Goal: Task Accomplishment & Management: Complete application form

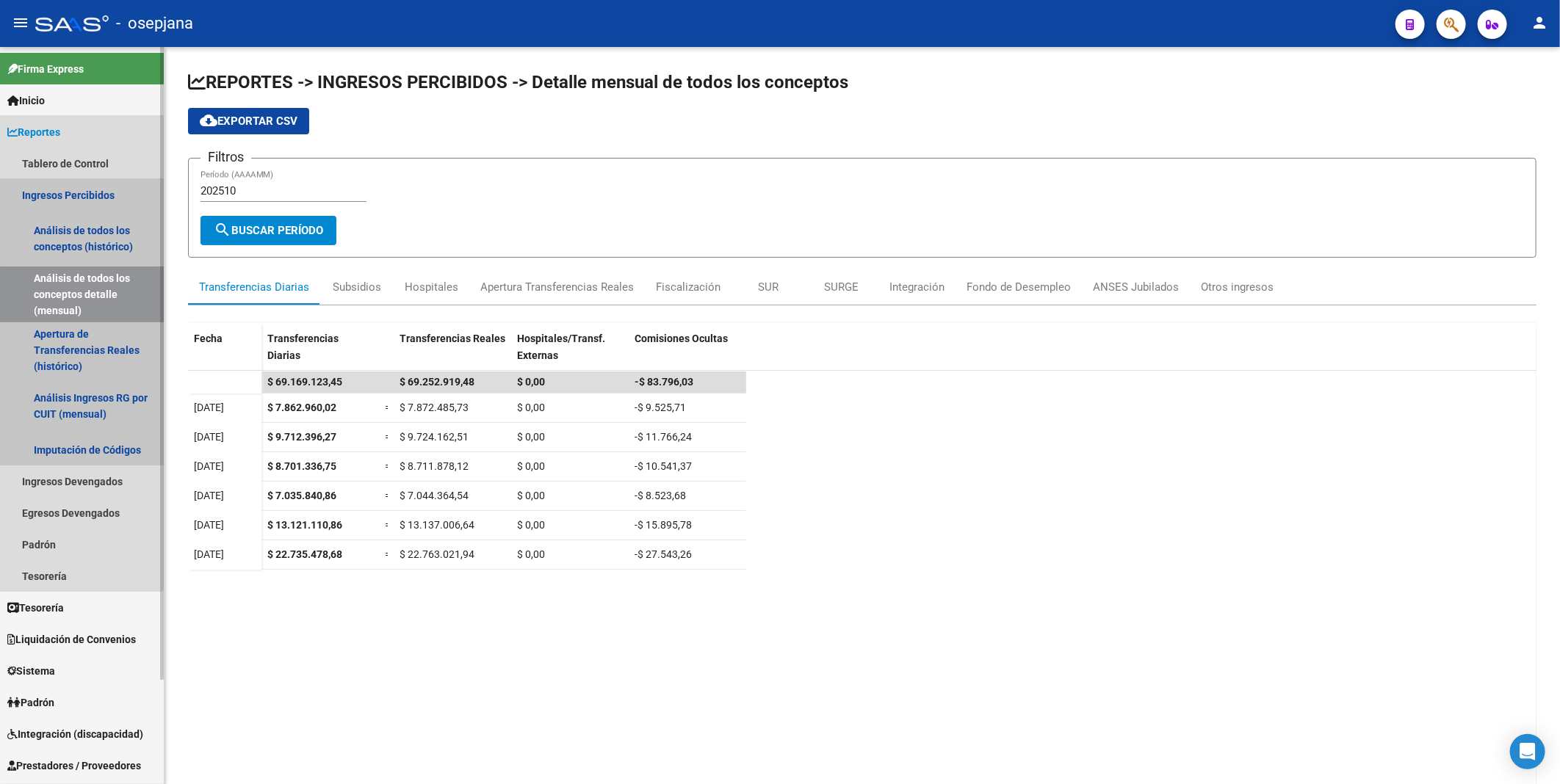
click at [74, 189] on link "Ingresos Percibidos" at bounding box center [82, 195] width 164 height 32
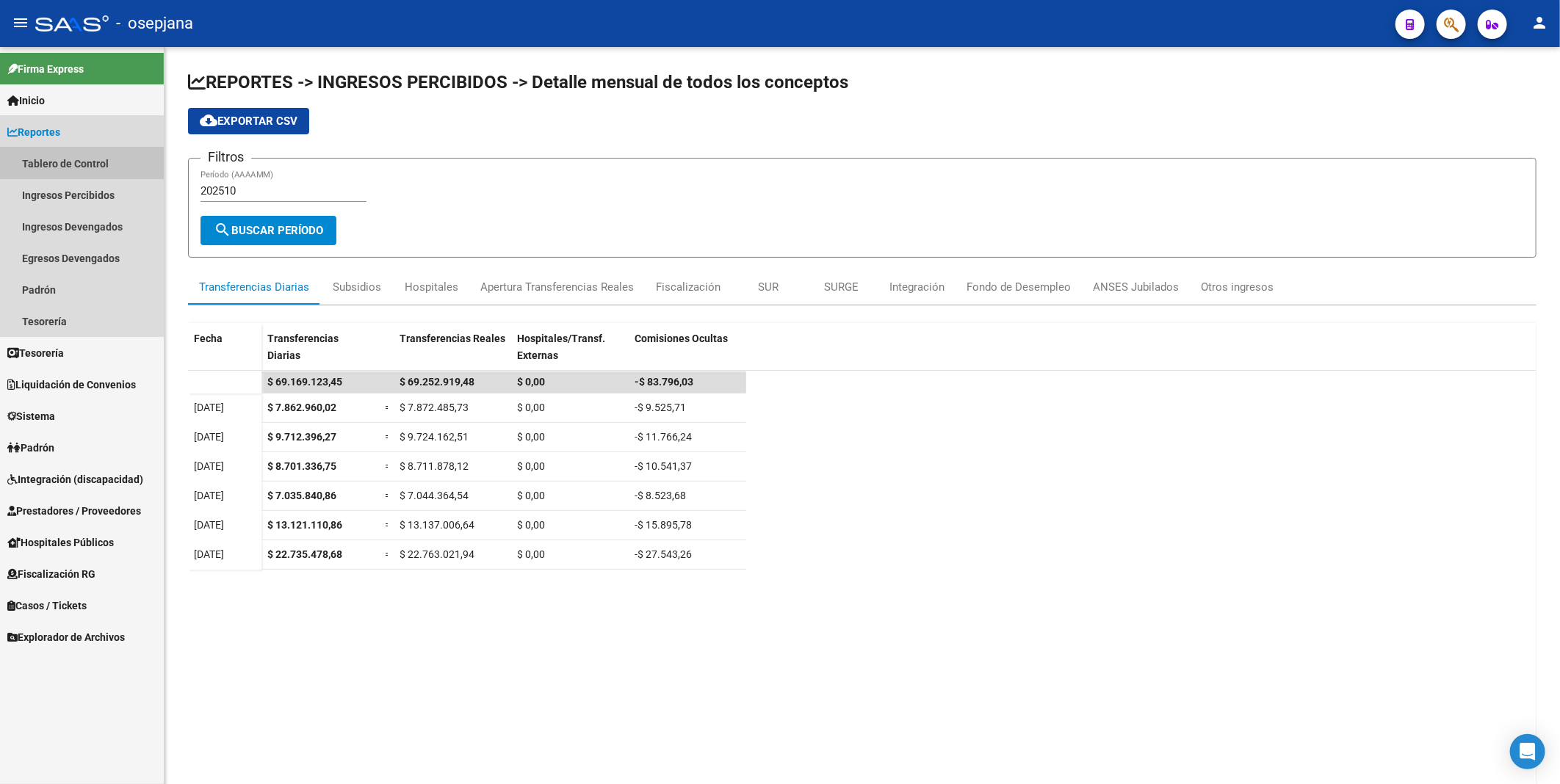
click at [71, 166] on link "Tablero de Control" at bounding box center [82, 163] width 164 height 32
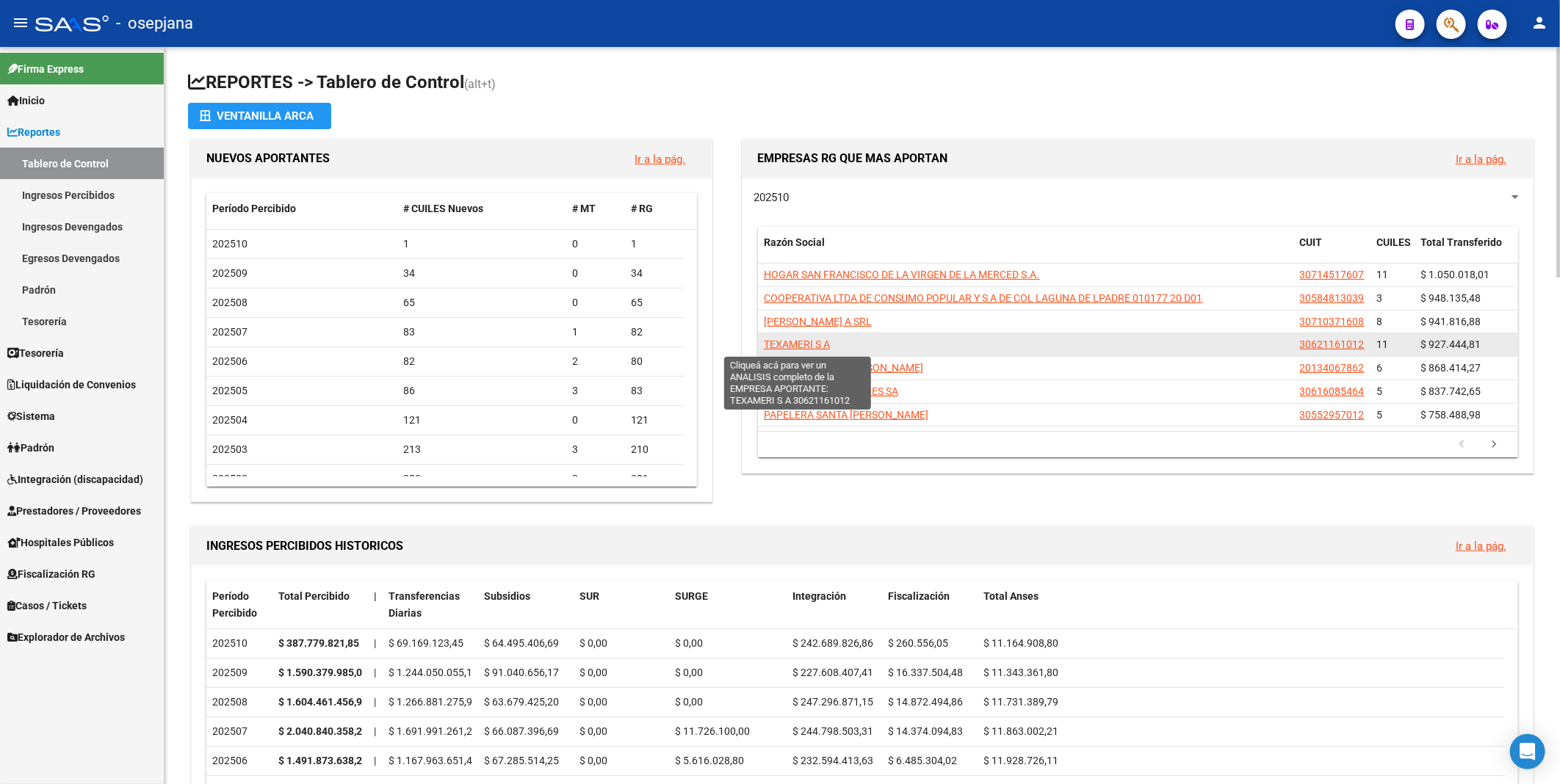
click at [794, 344] on span "TEXAMERI S A" at bounding box center [796, 345] width 66 height 12
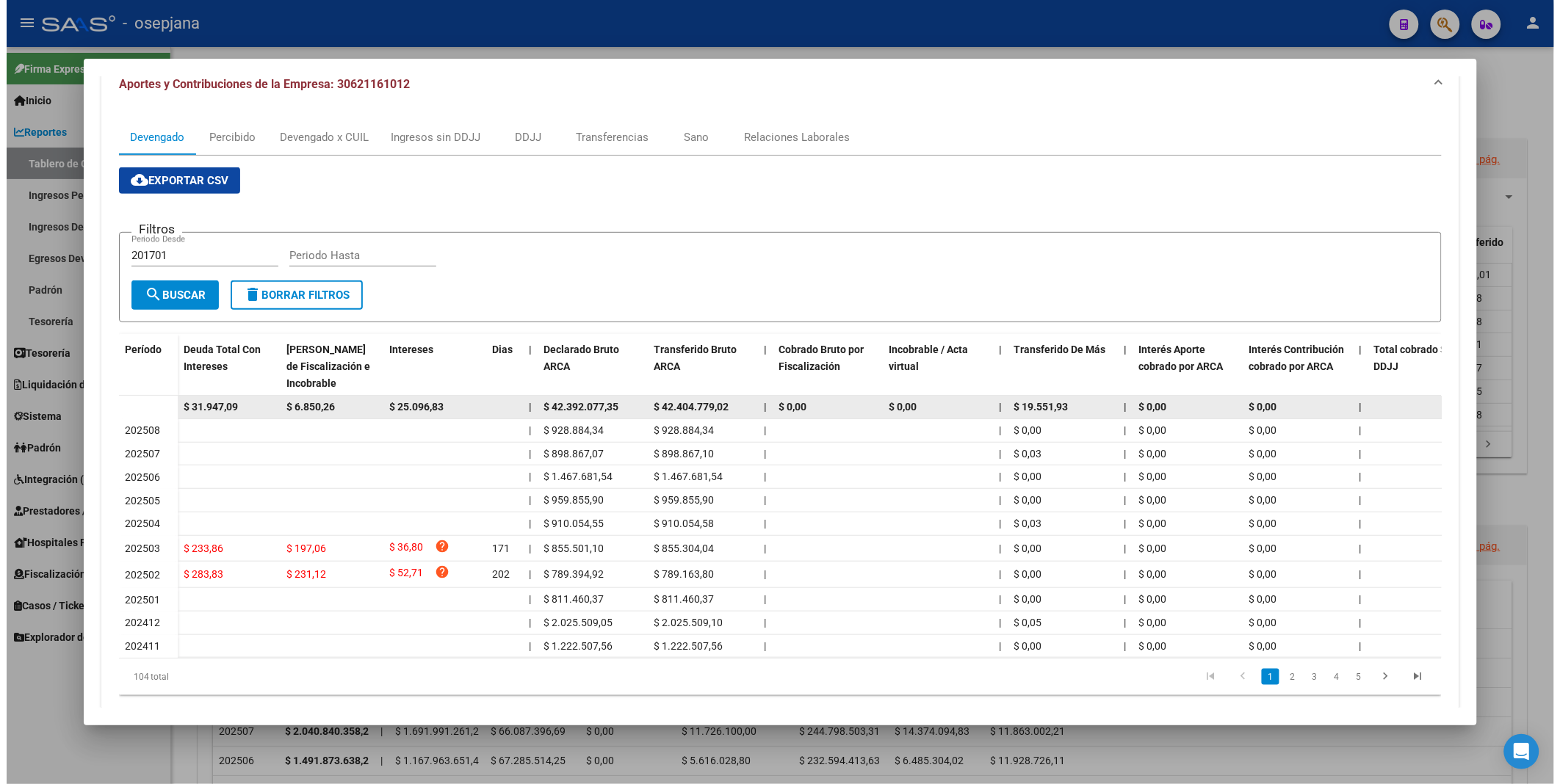
scroll to position [82, 0]
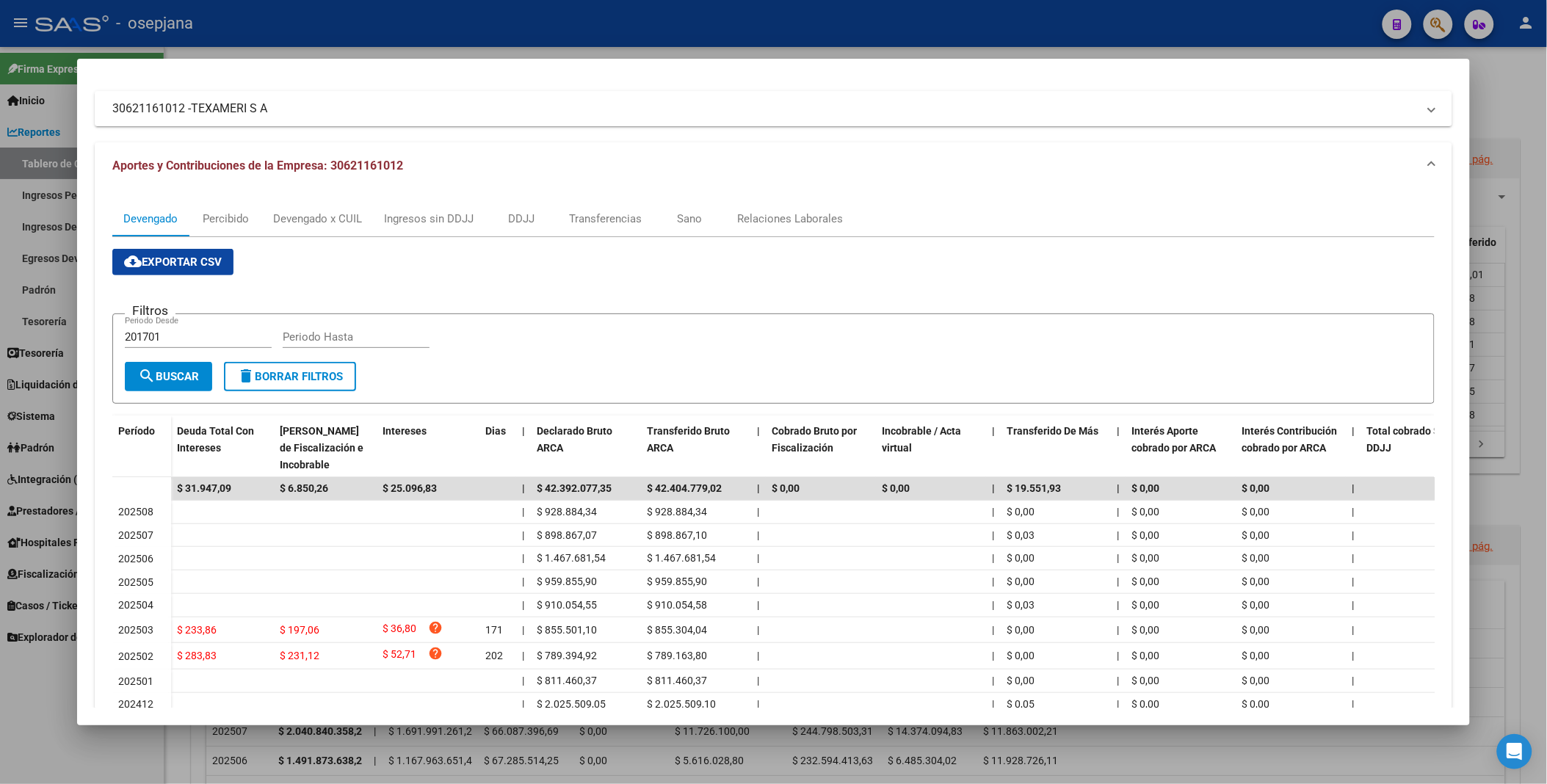
click at [483, 16] on div at bounding box center [774, 392] width 1547 height 784
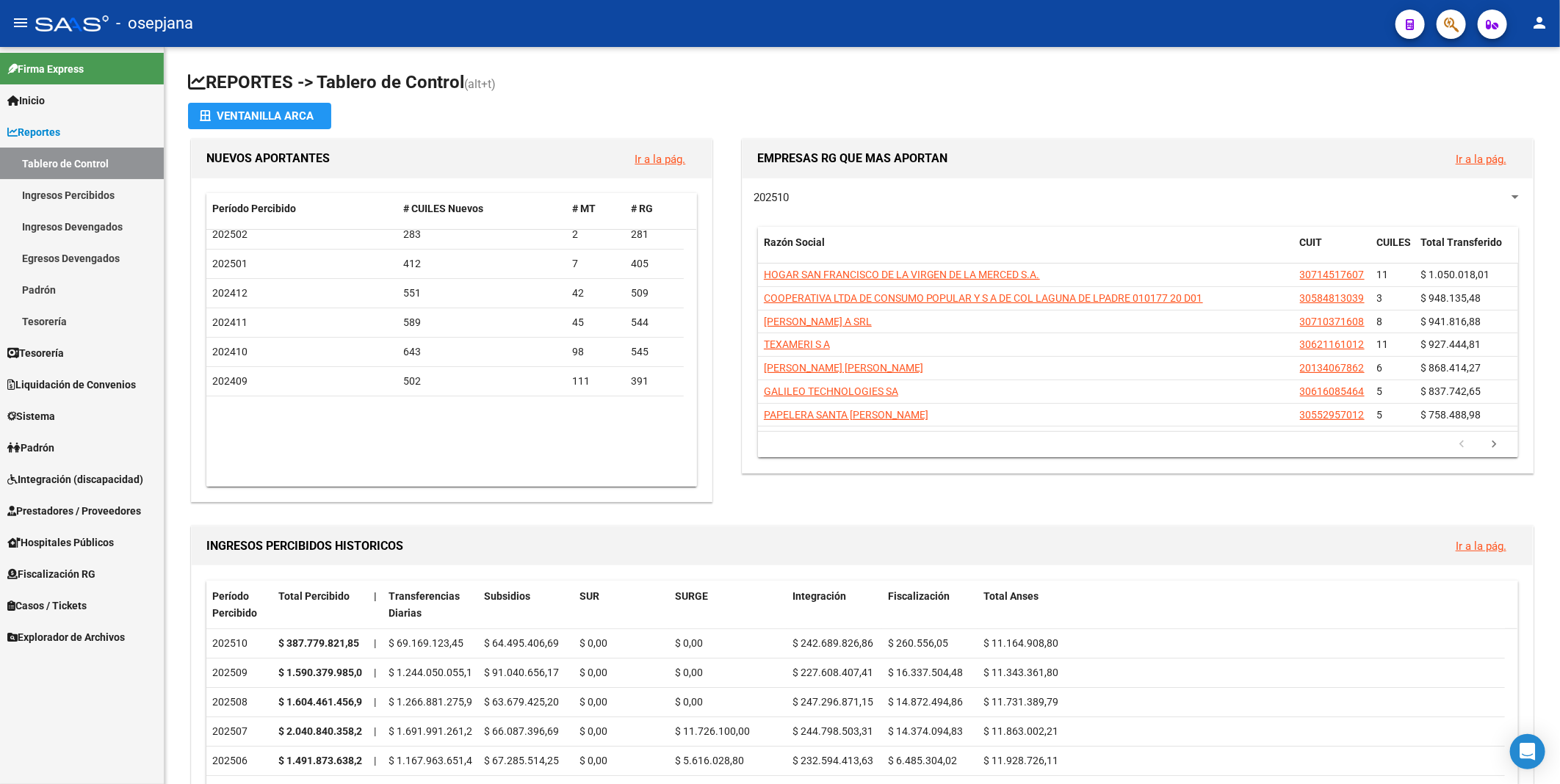
scroll to position [0, 0]
click at [540, 542] on h1 "INGRESOS PERCIBIDOS HISTORICOS" at bounding box center [825, 546] width 1238 height 24
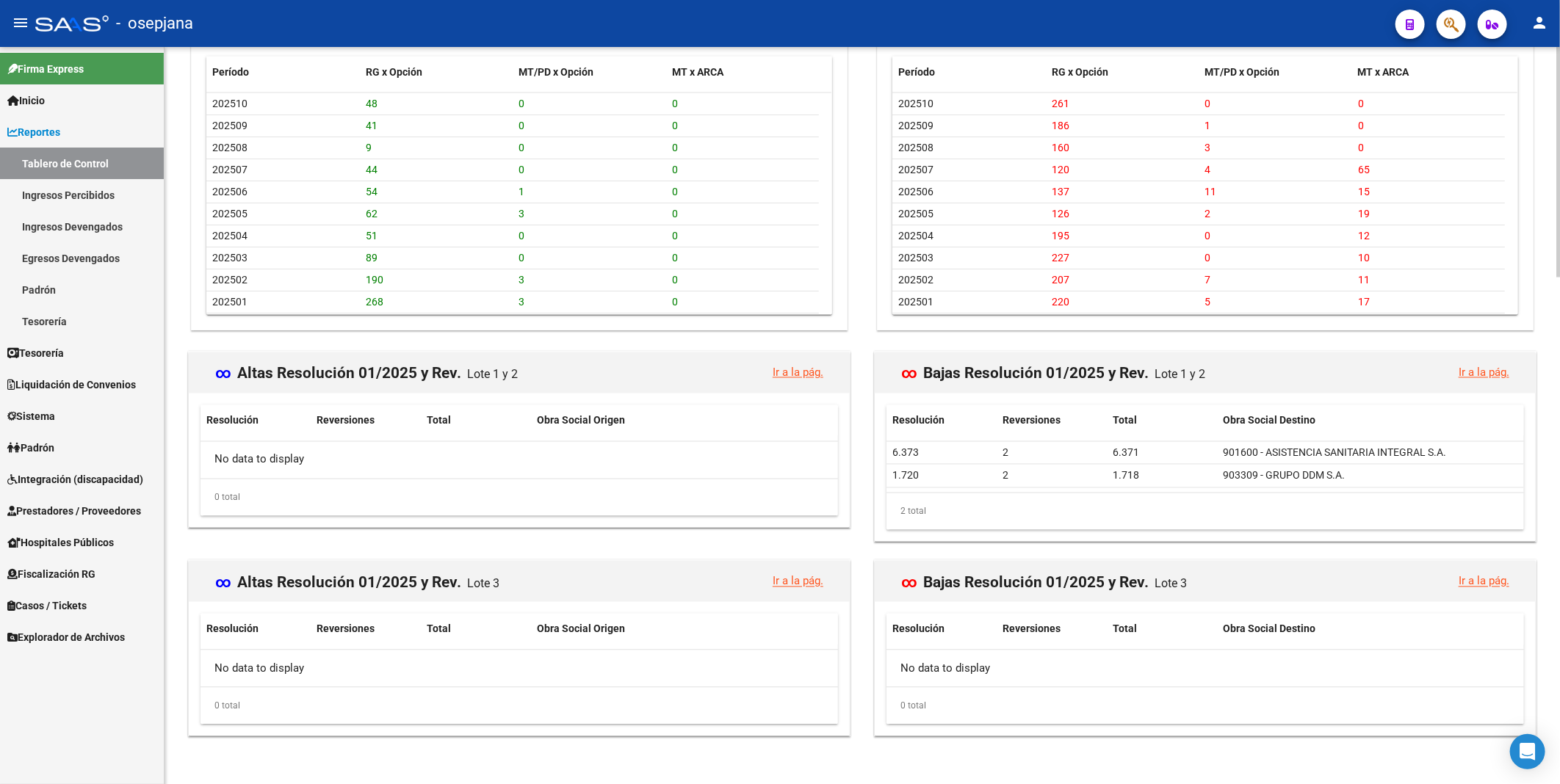
scroll to position [1622, 0]
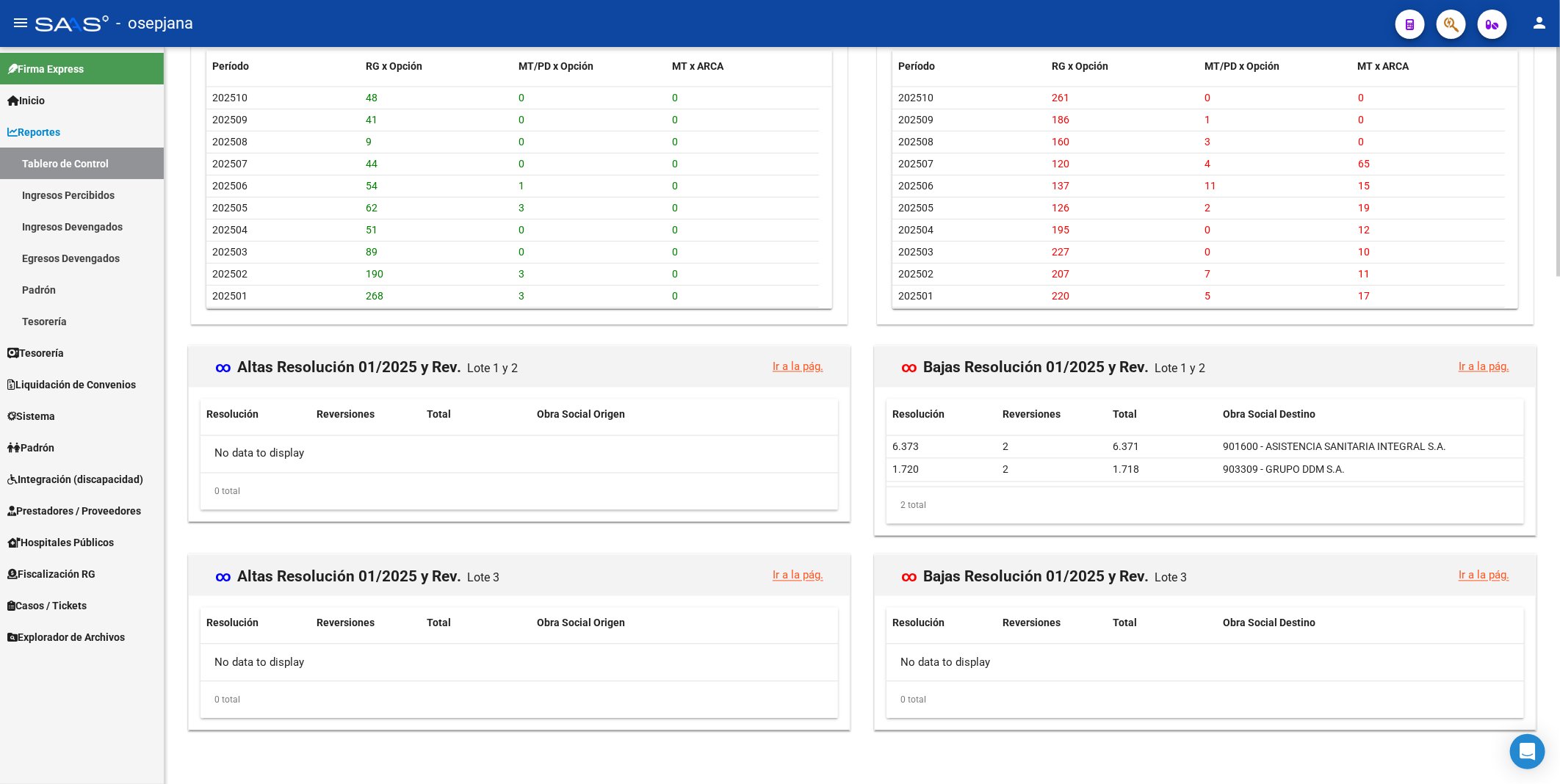
click at [1559, 778] on div at bounding box center [1558, 669] width 4 height 230
drag, startPoint x: 1554, startPoint y: 756, endPoint x: 1562, endPoint y: 538, distance: 218.1
click at [1559, 538] on html "menu - osepjana person Firma Express Inicio Calendario SSS Instructivos Contact…" at bounding box center [780, 392] width 1560 height 784
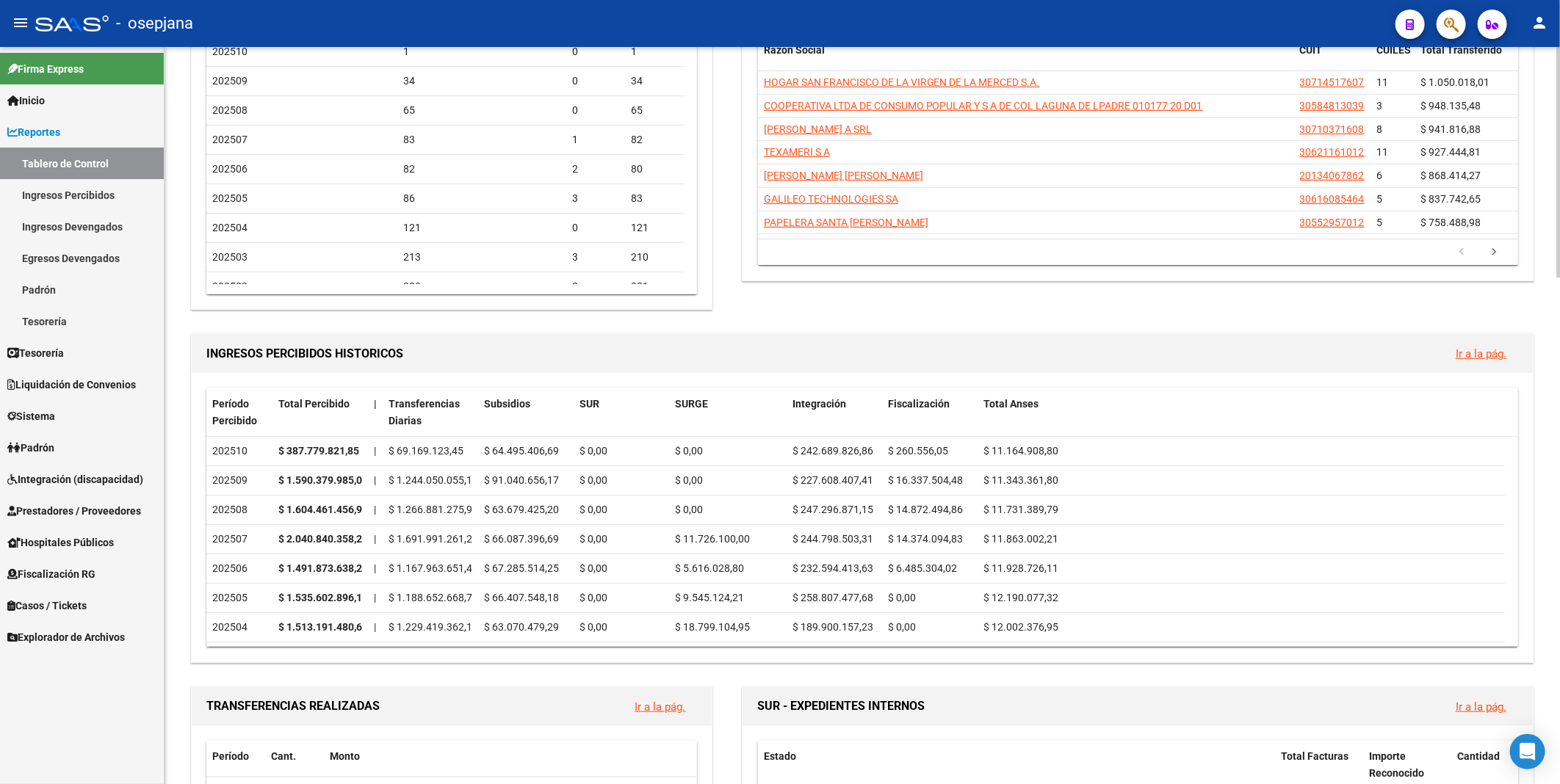
scroll to position [0, 0]
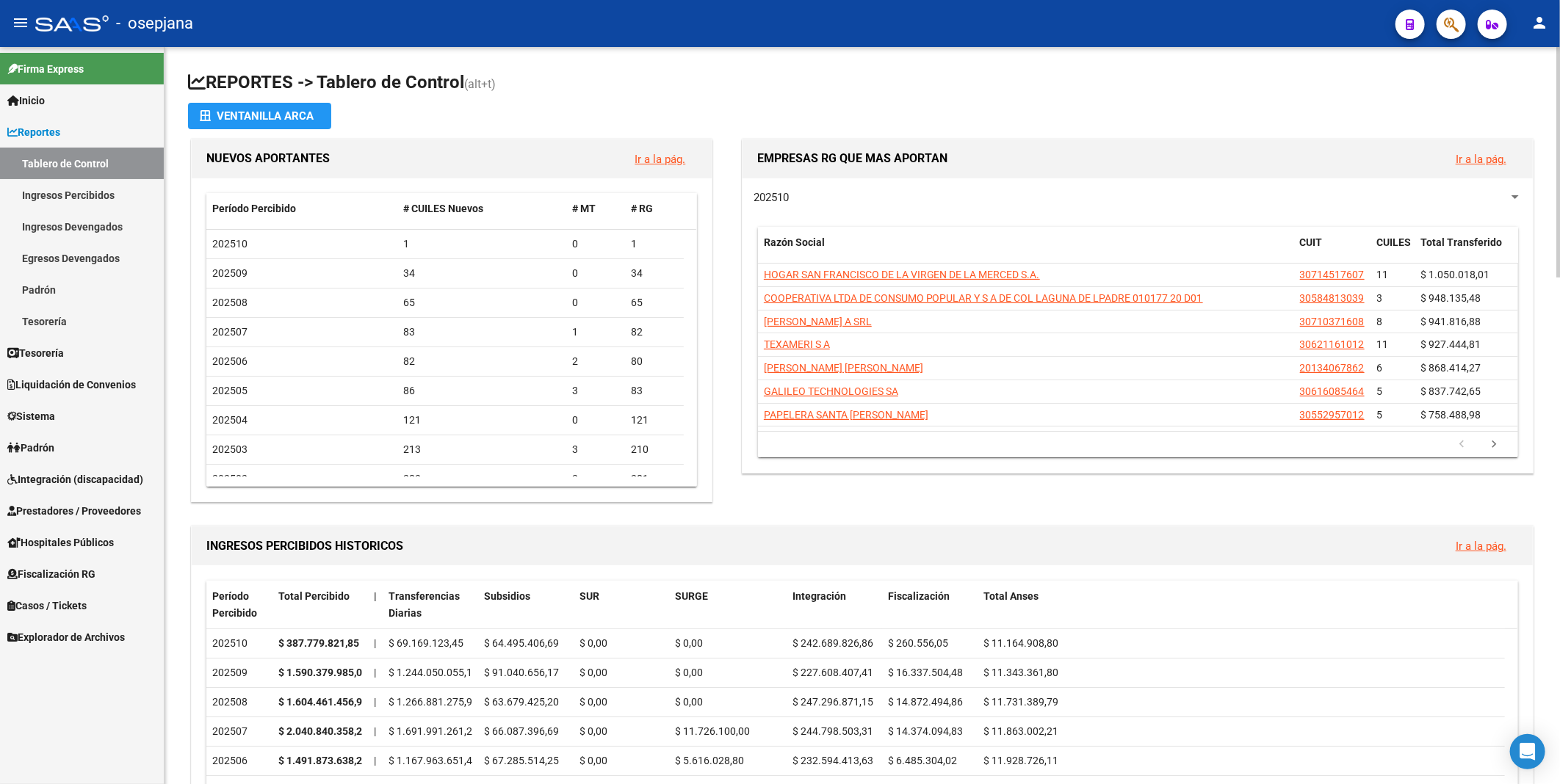
click at [1559, 72] on html "menu - osepjana person Firma Express Inicio Calendario SSS Instructivos Contact…" at bounding box center [780, 392] width 1560 height 784
click at [52, 131] on span "Reportes" at bounding box center [34, 132] width 53 height 16
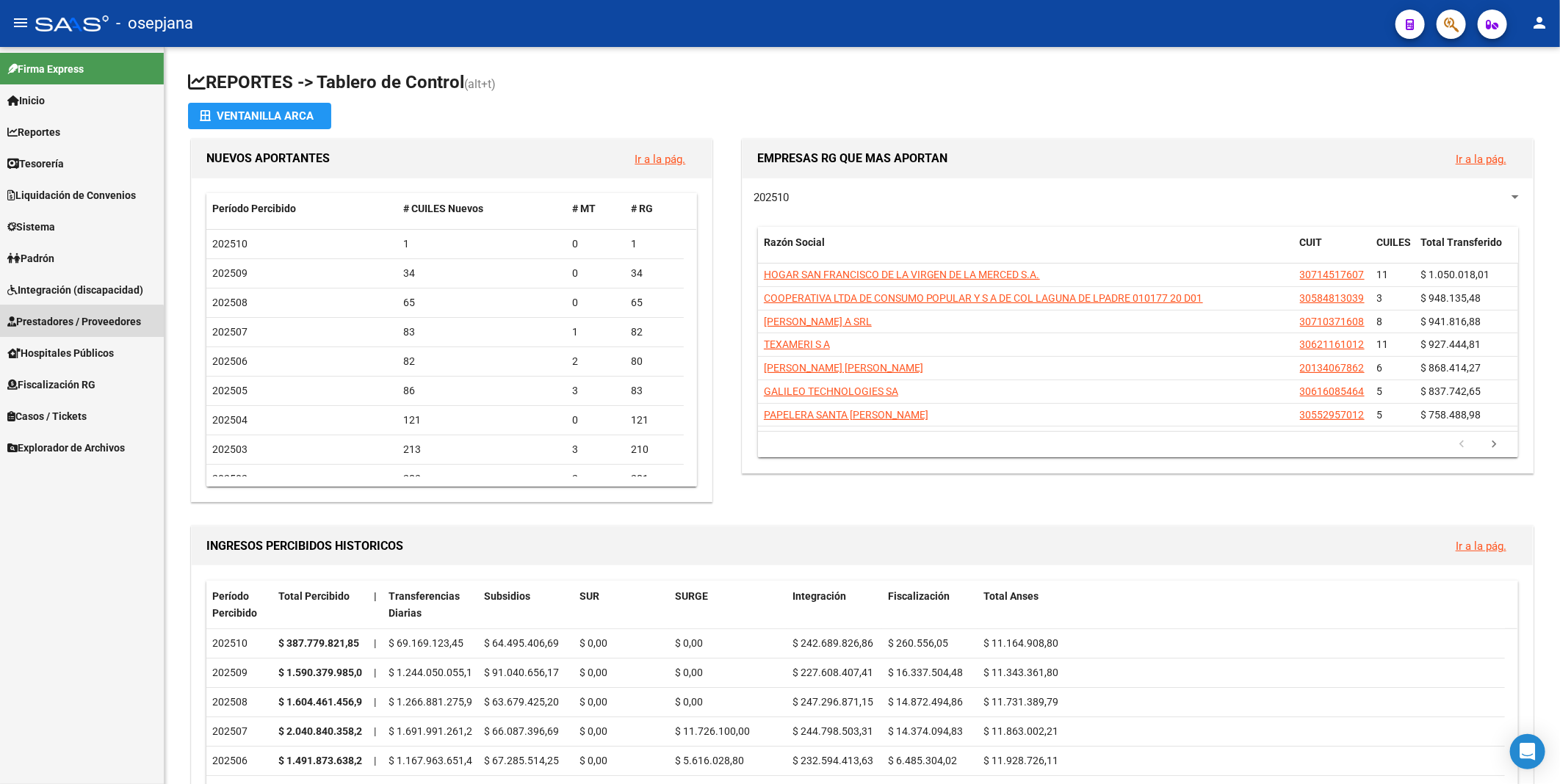
click at [68, 327] on span "Prestadores / Proveedores" at bounding box center [74, 321] width 134 height 16
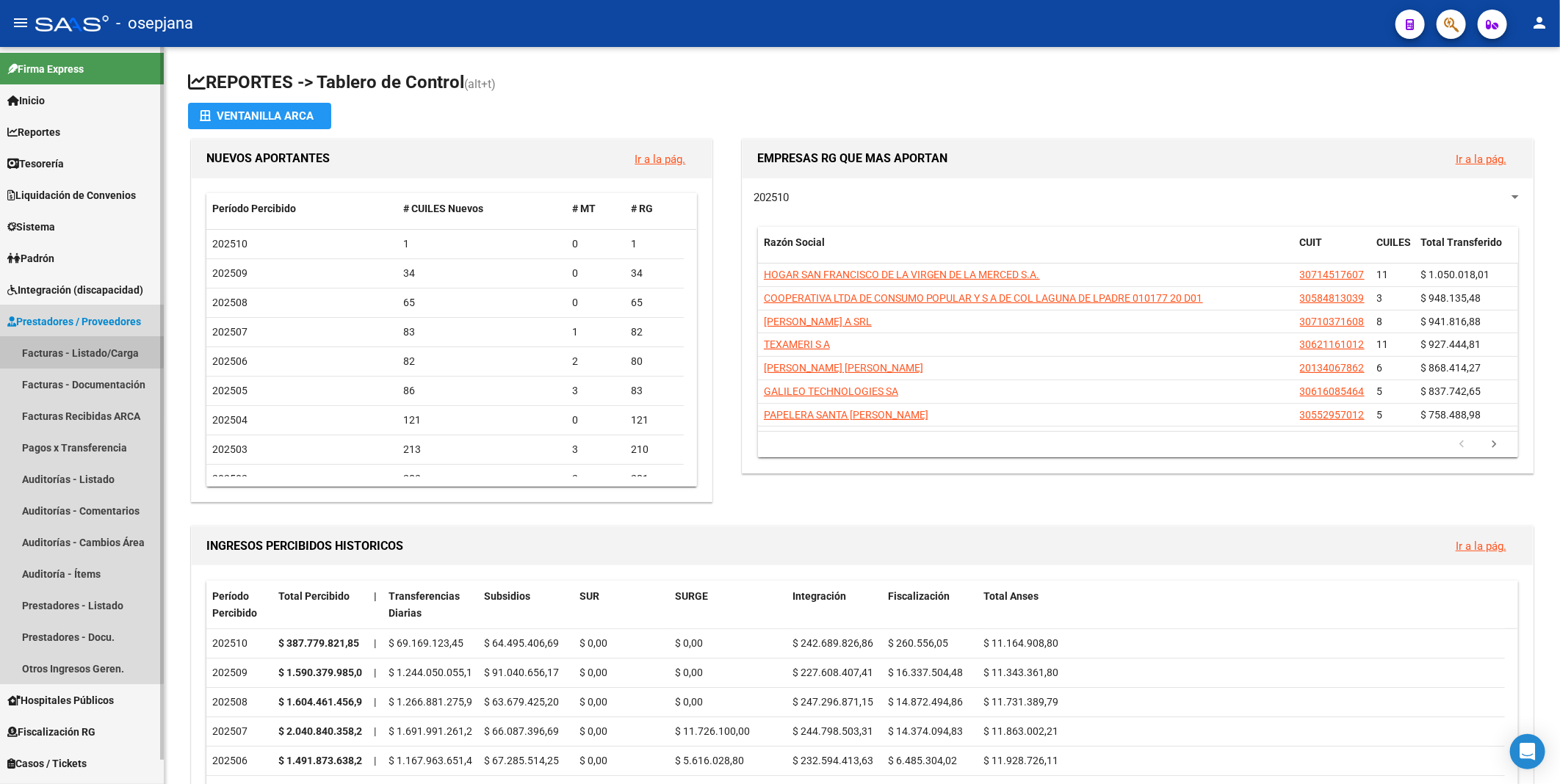
click at [68, 350] on link "Facturas - Listado/Carga" at bounding box center [82, 353] width 164 height 32
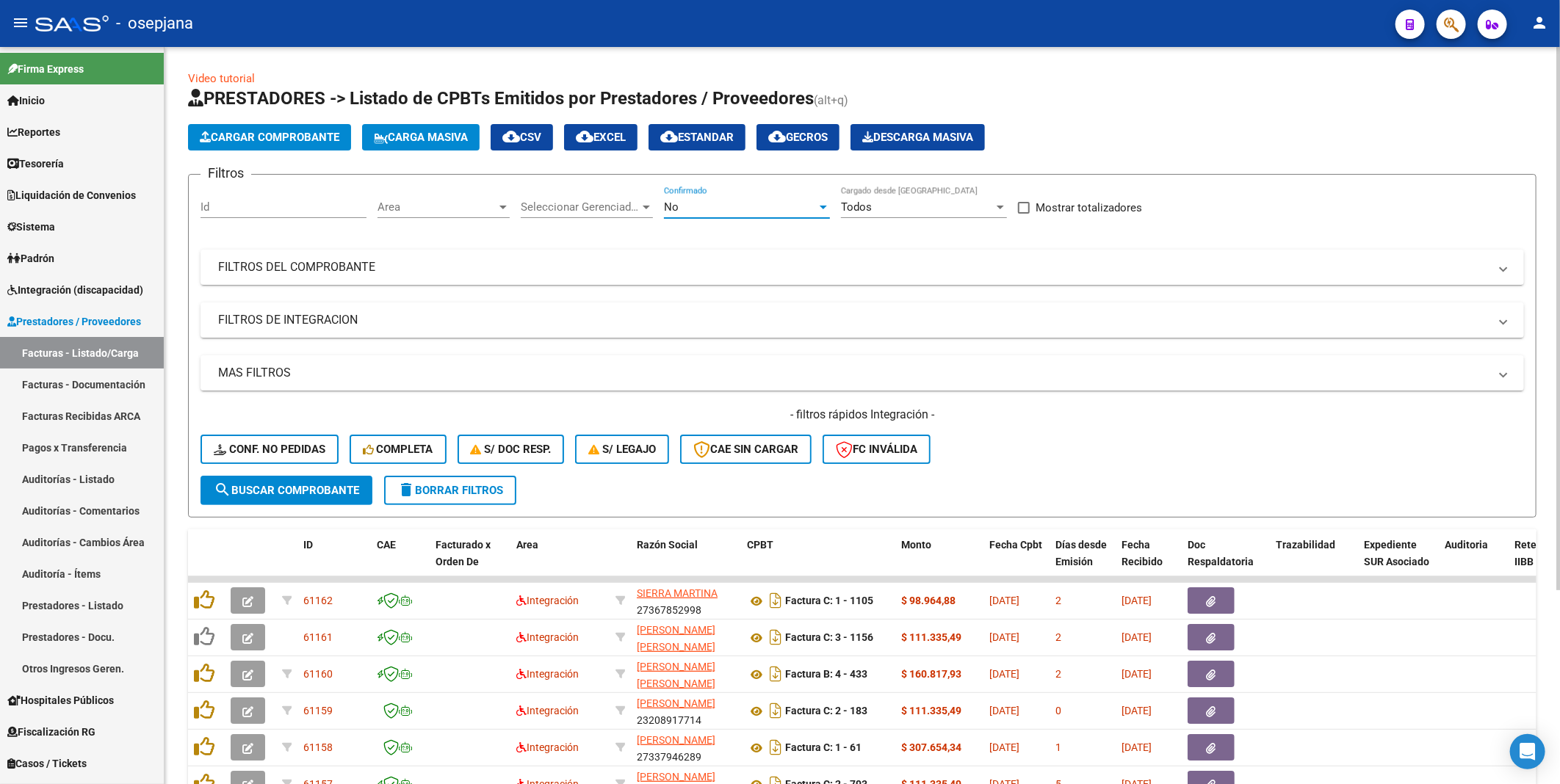
click at [722, 206] on div "No" at bounding box center [740, 206] width 153 height 13
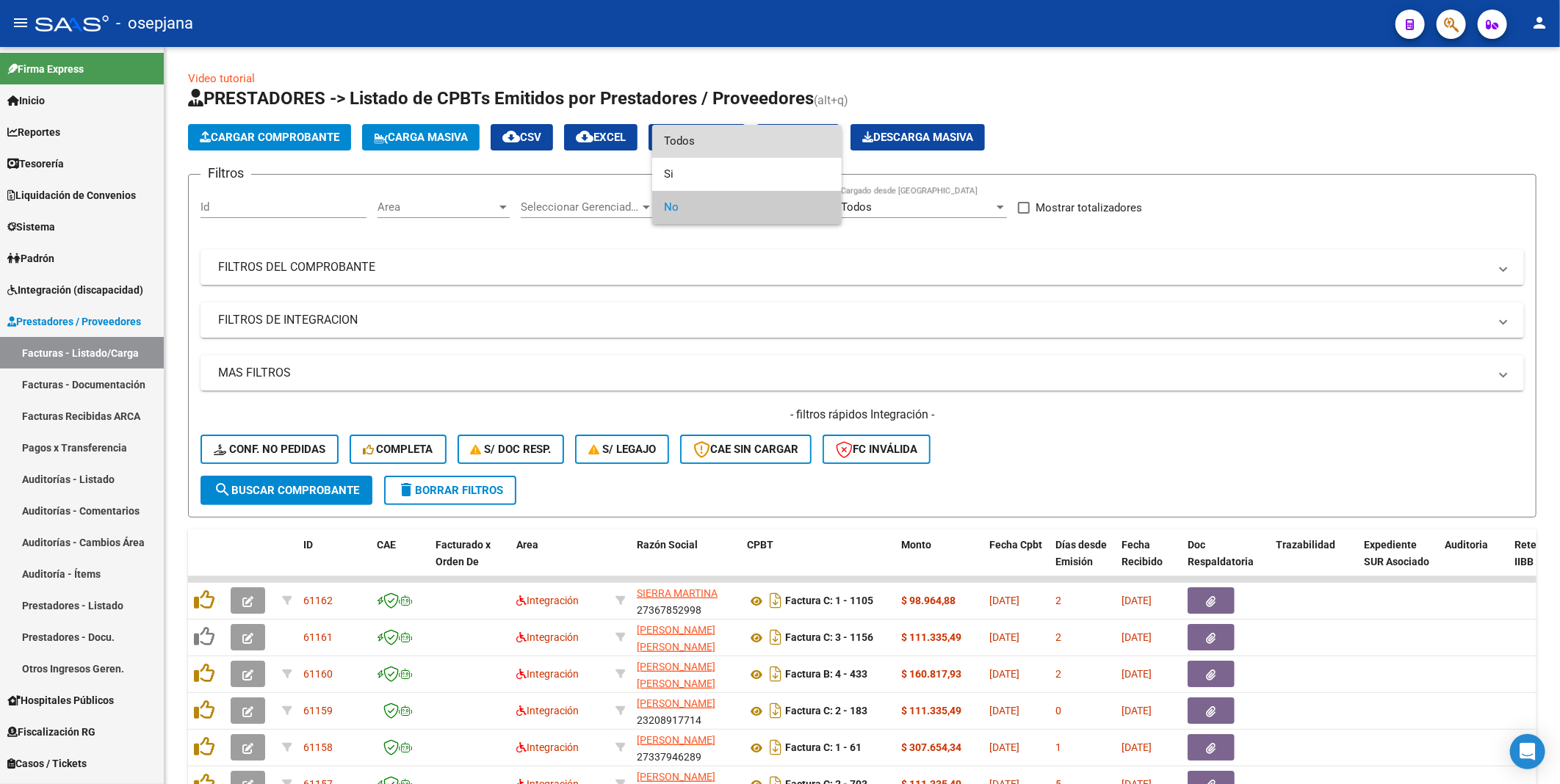
click at [704, 142] on span "Todos" at bounding box center [747, 142] width 166 height 33
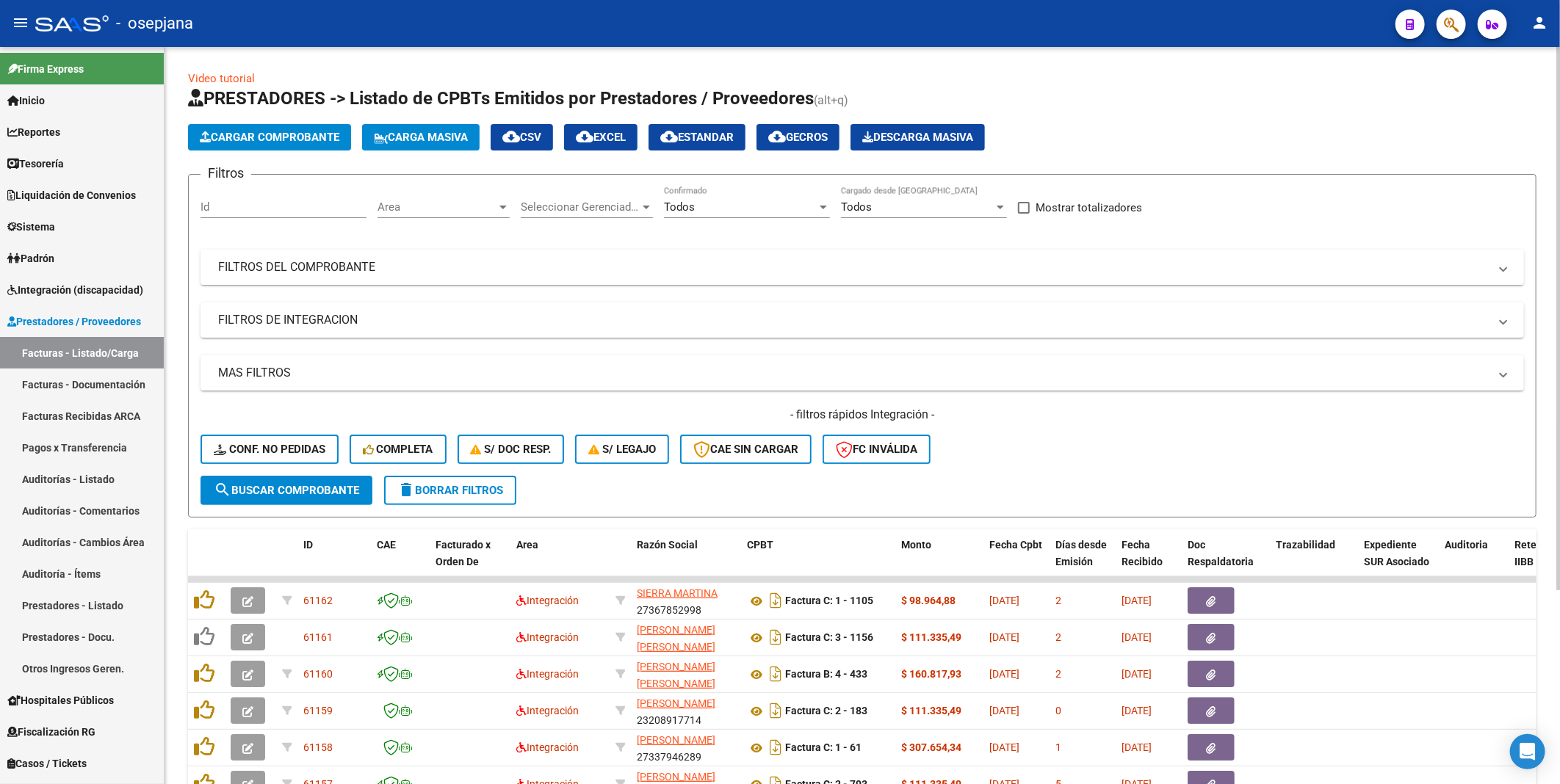
click at [298, 261] on mat-panel-title "FILTROS DEL COMPROBANTE" at bounding box center [852, 267] width 1270 height 16
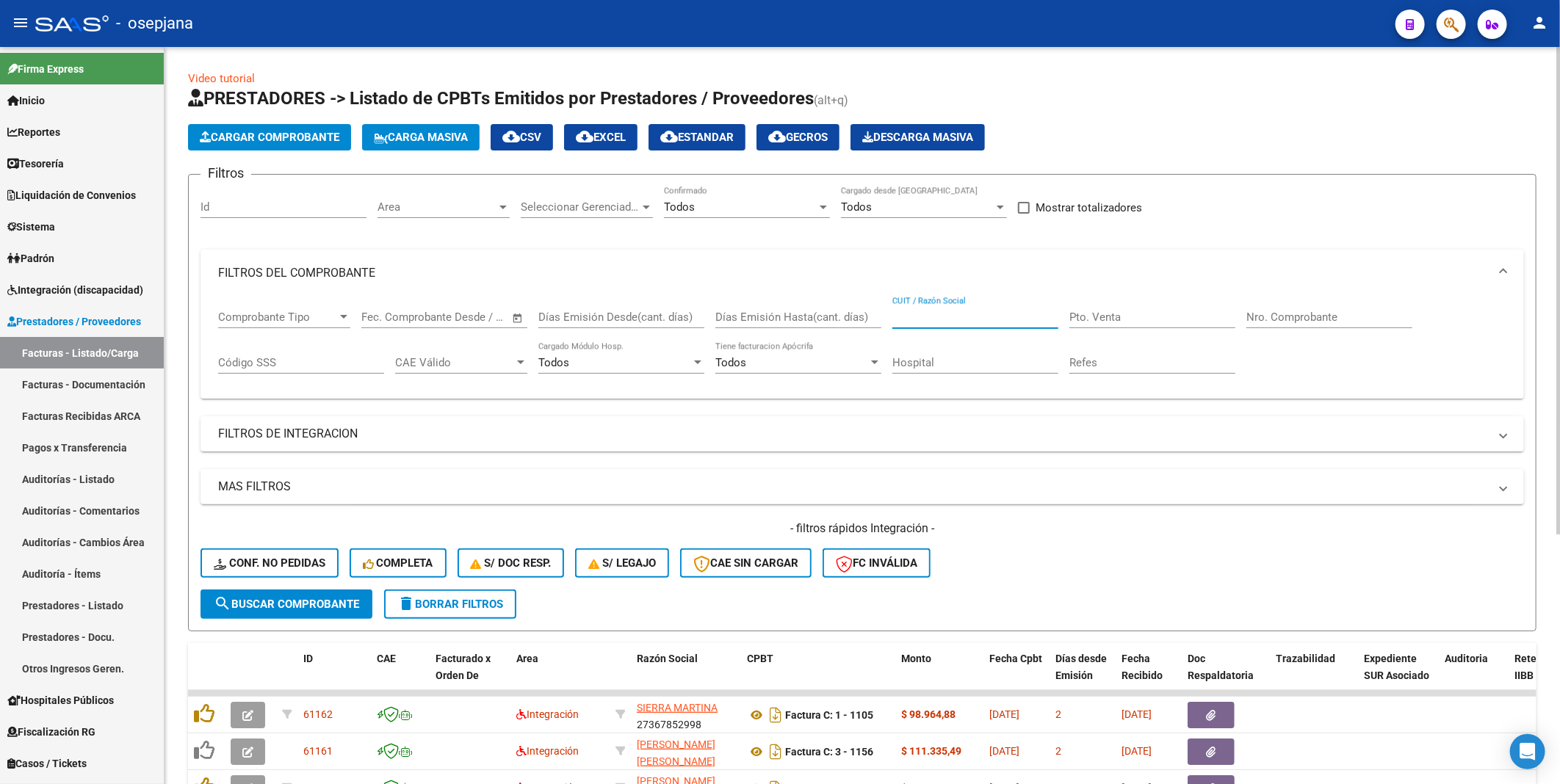
click at [915, 318] on input "CUIT / Razón Social" at bounding box center [975, 316] width 166 height 13
paste input "P27369933855"
click at [902, 317] on input "P27369933855" at bounding box center [975, 316] width 166 height 13
click at [266, 607] on span "search Buscar Comprobante" at bounding box center [287, 604] width 146 height 13
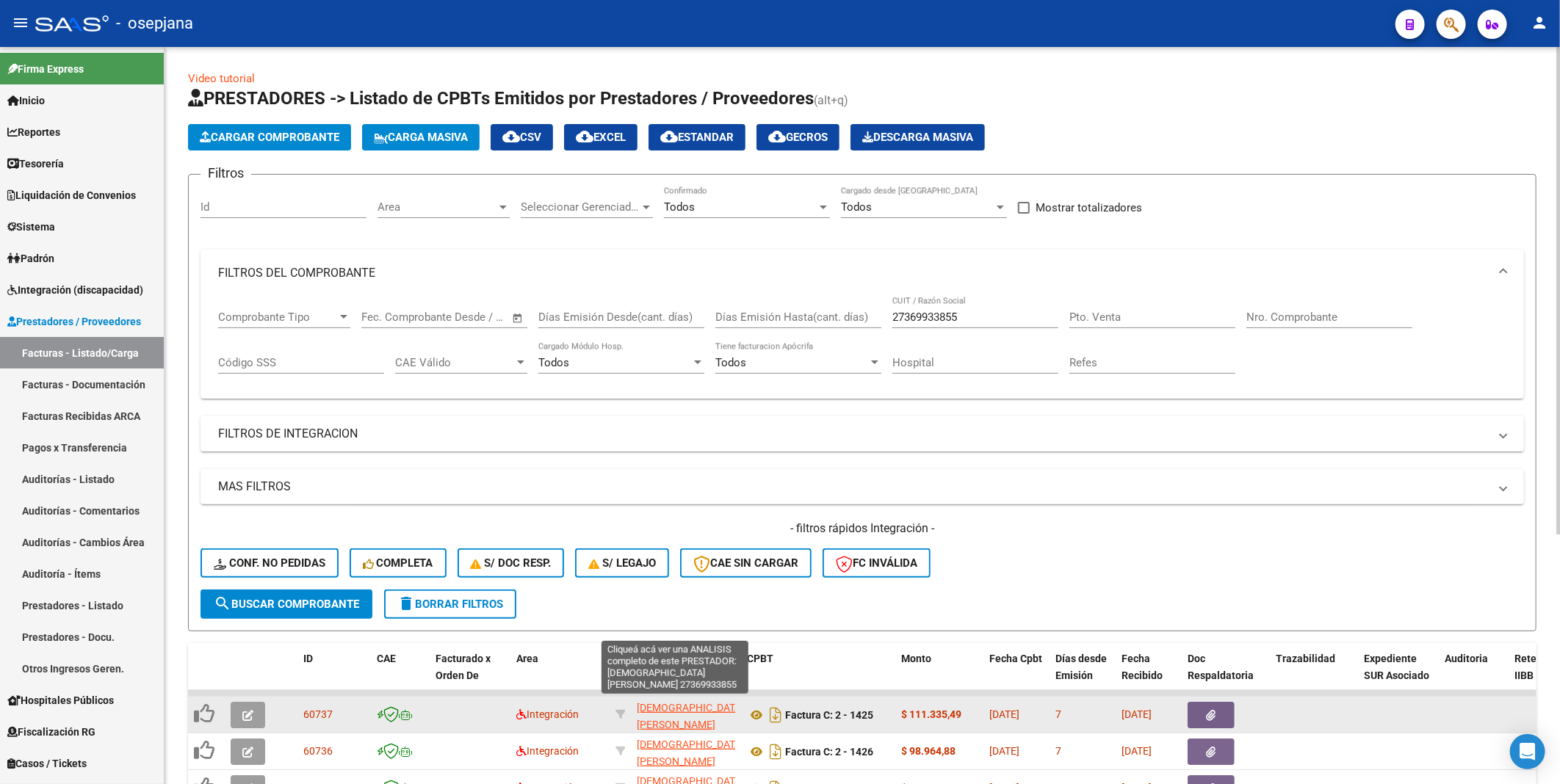
scroll to position [19, 0]
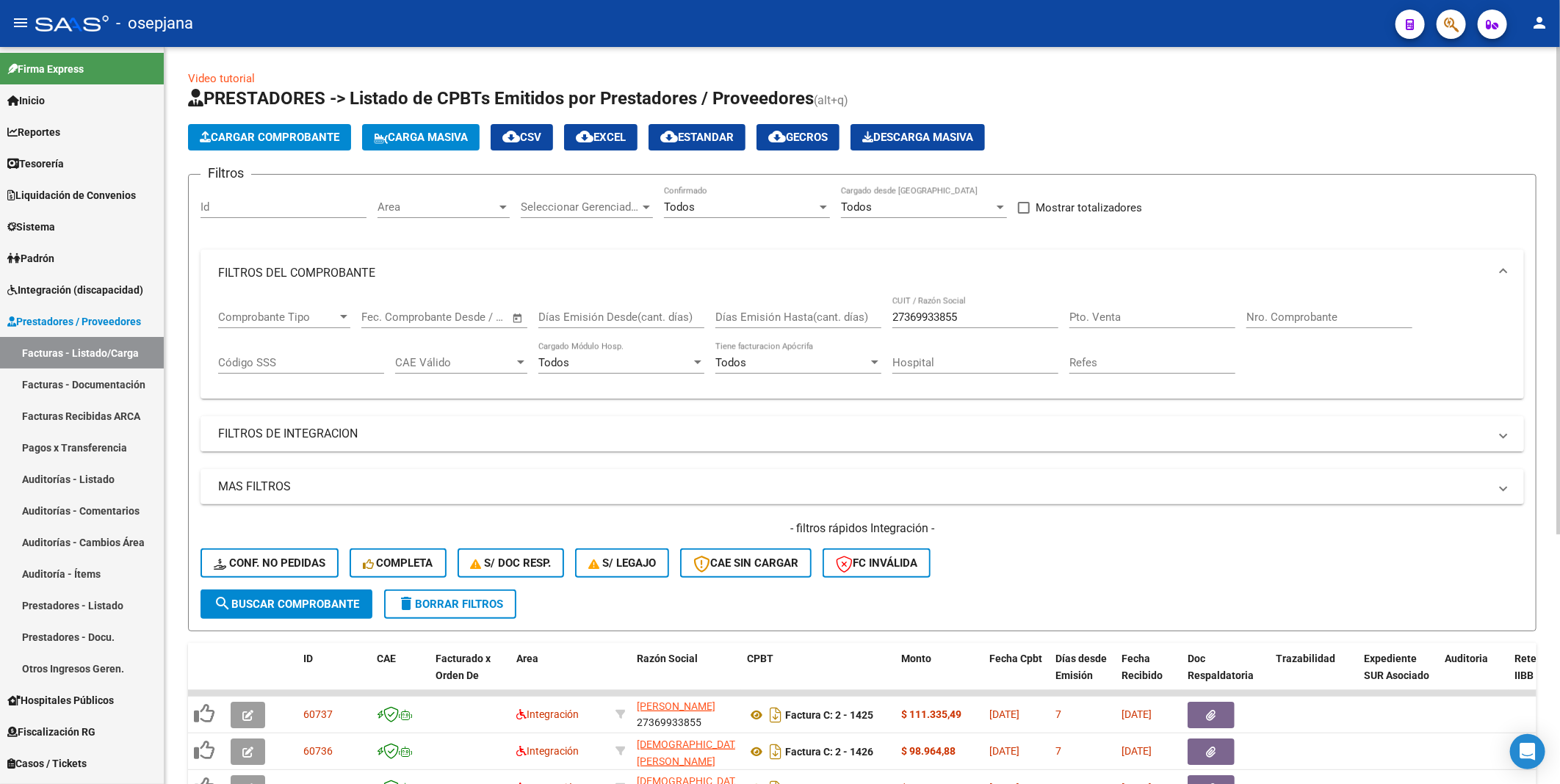
click at [1004, 431] on mat-panel-title "FILTROS DE INTEGRACION" at bounding box center [852, 433] width 1270 height 16
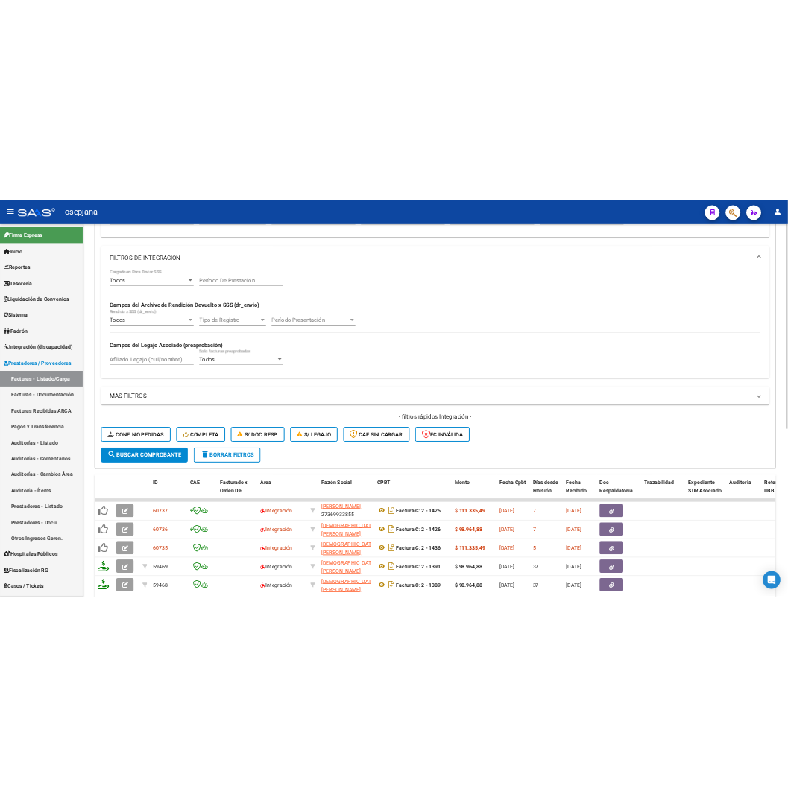
scroll to position [414, 0]
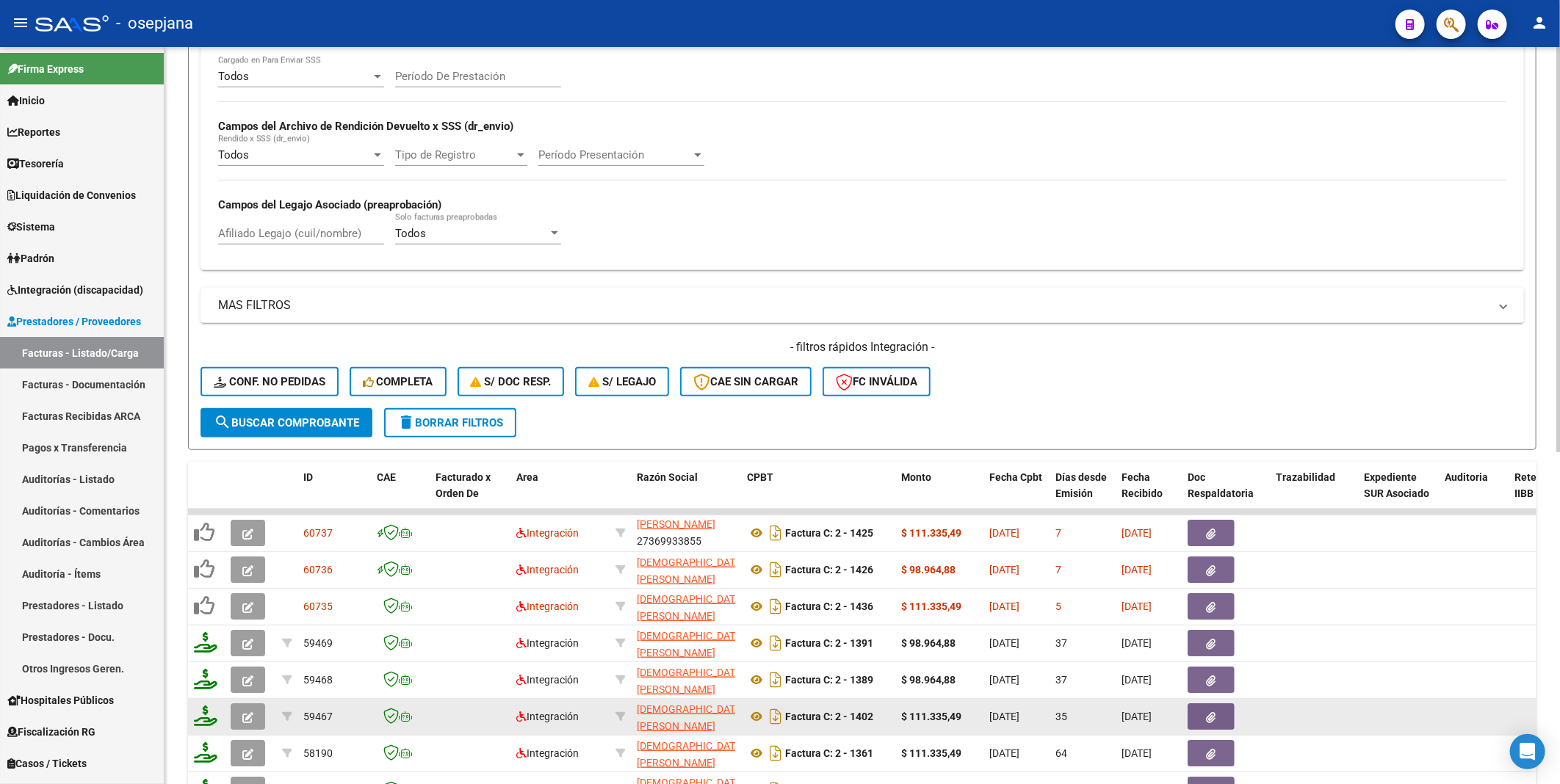
click at [243, 714] on icon "button" at bounding box center [247, 717] width 11 height 11
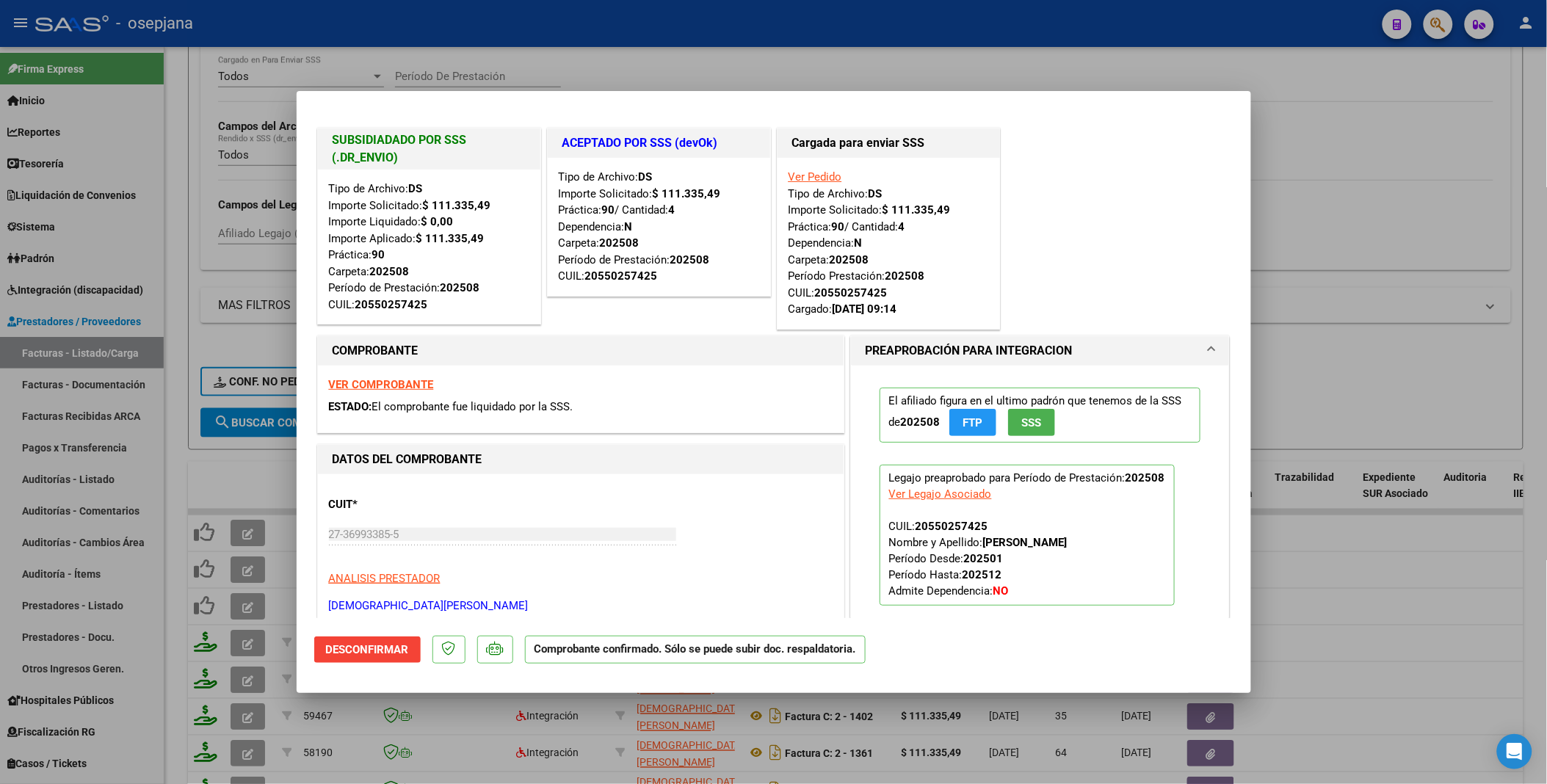
click at [1285, 185] on div at bounding box center [774, 392] width 1547 height 784
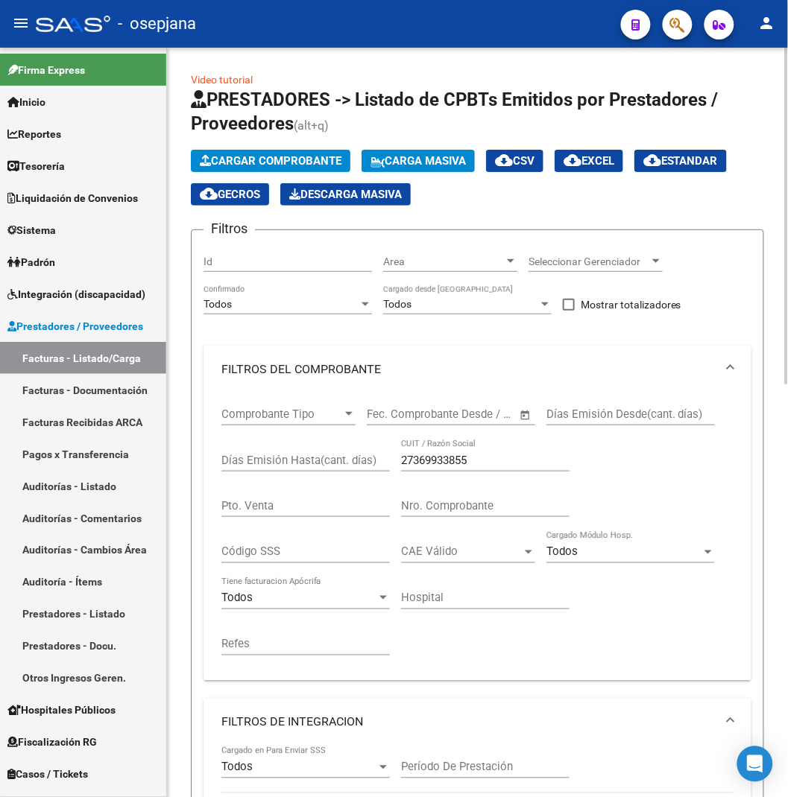
scroll to position [83, 0]
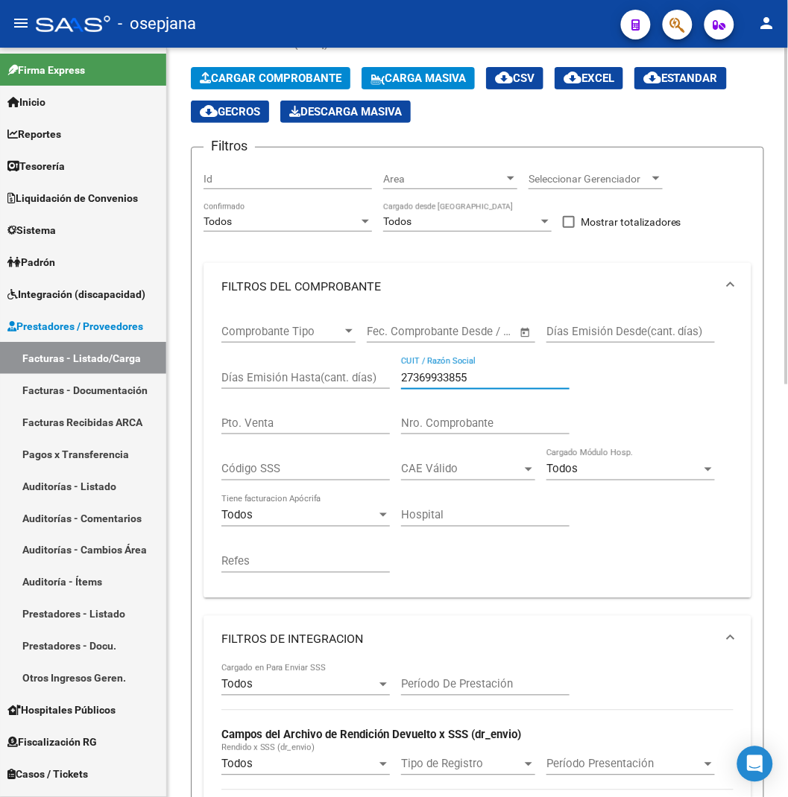
drag, startPoint x: 493, startPoint y: 377, endPoint x: 395, endPoint y: 375, distance: 98.4
click at [395, 375] on div "Comprobante Tipo Comprobante Tipo Fecha inicio – Fecha fin Fec. Comprobante Des…" at bounding box center [477, 449] width 512 height 276
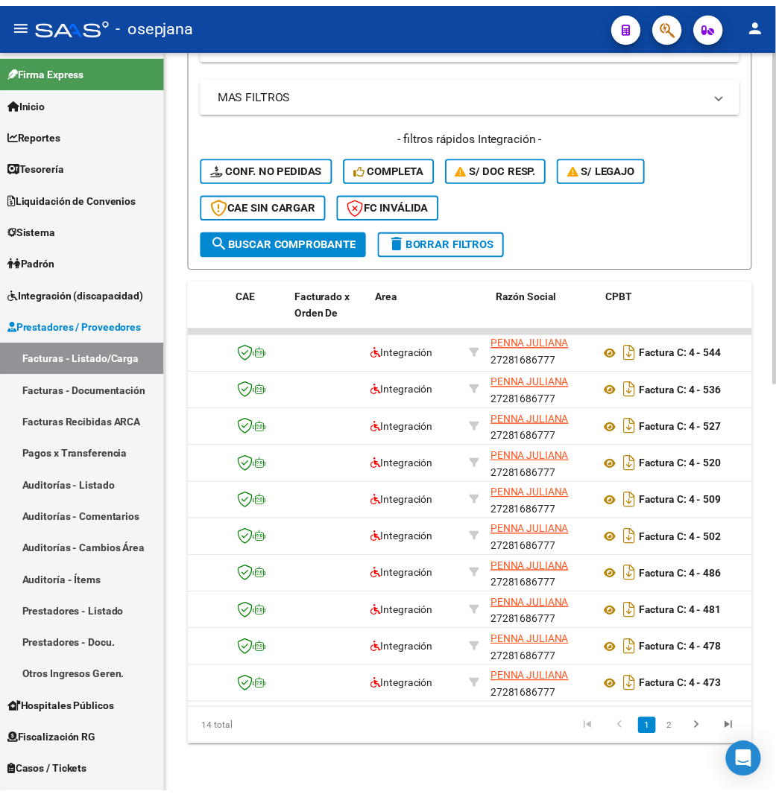
scroll to position [0, 0]
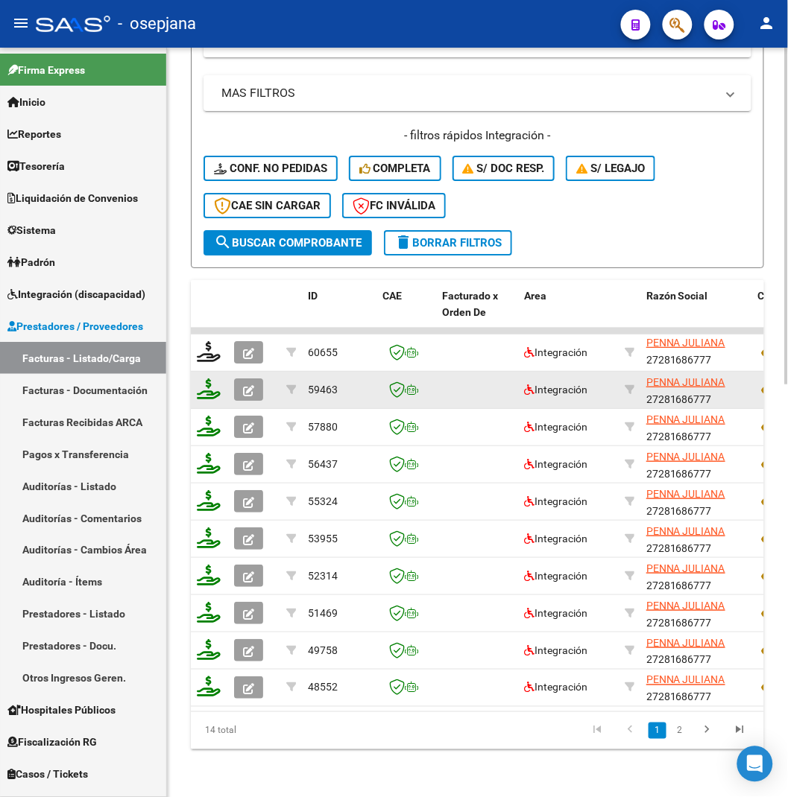
type input "27281686777"
click at [247, 383] on span "button" at bounding box center [248, 389] width 11 height 13
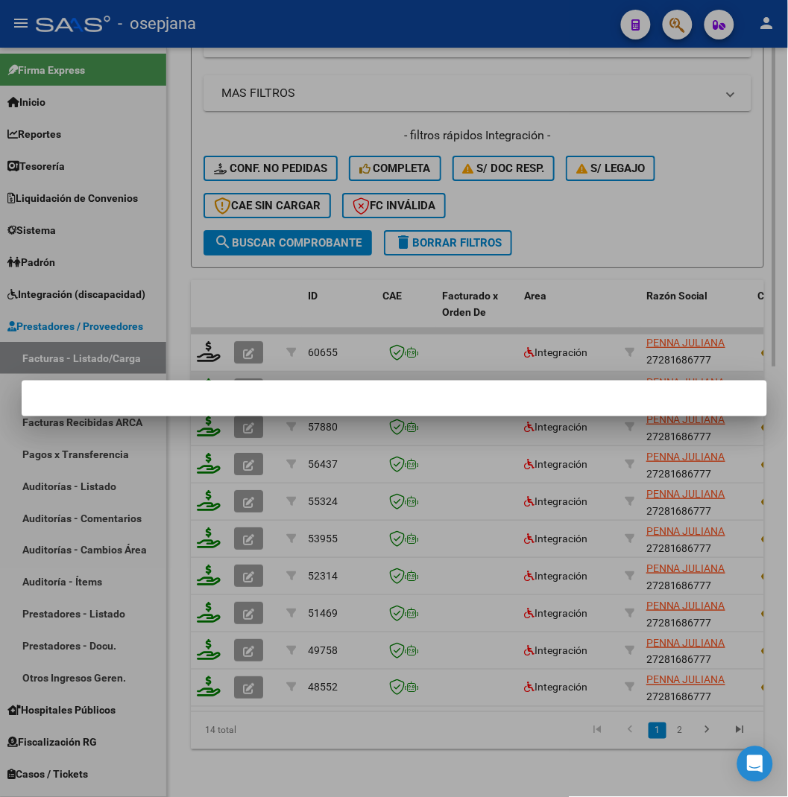
scroll to position [957, 0]
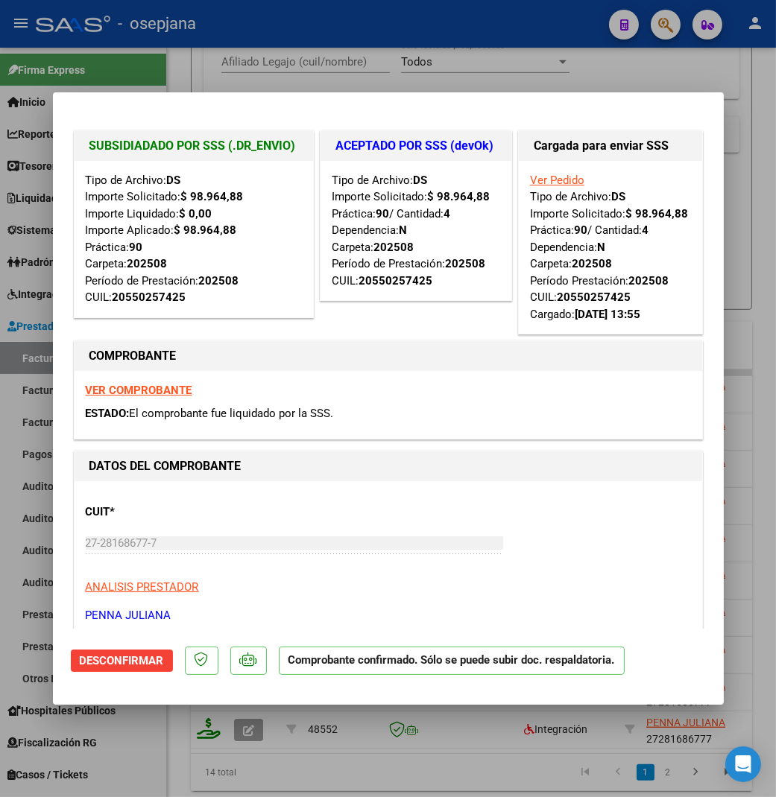
click at [452, 27] on div at bounding box center [388, 398] width 776 height 797
type input "$ 0,00"
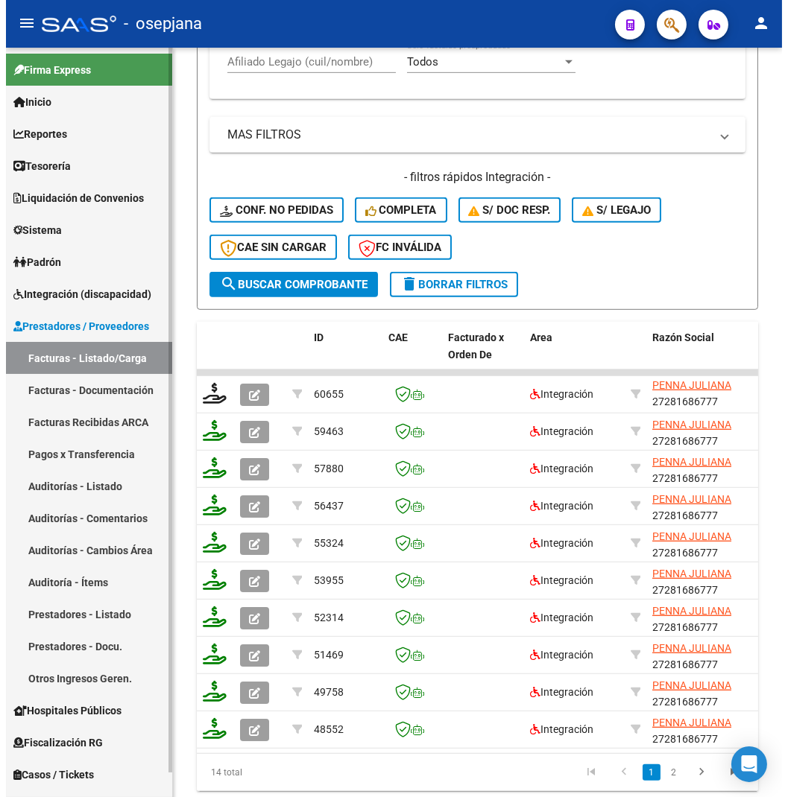
scroll to position [864, 0]
